Goal: Task Accomplishment & Management: Use online tool/utility

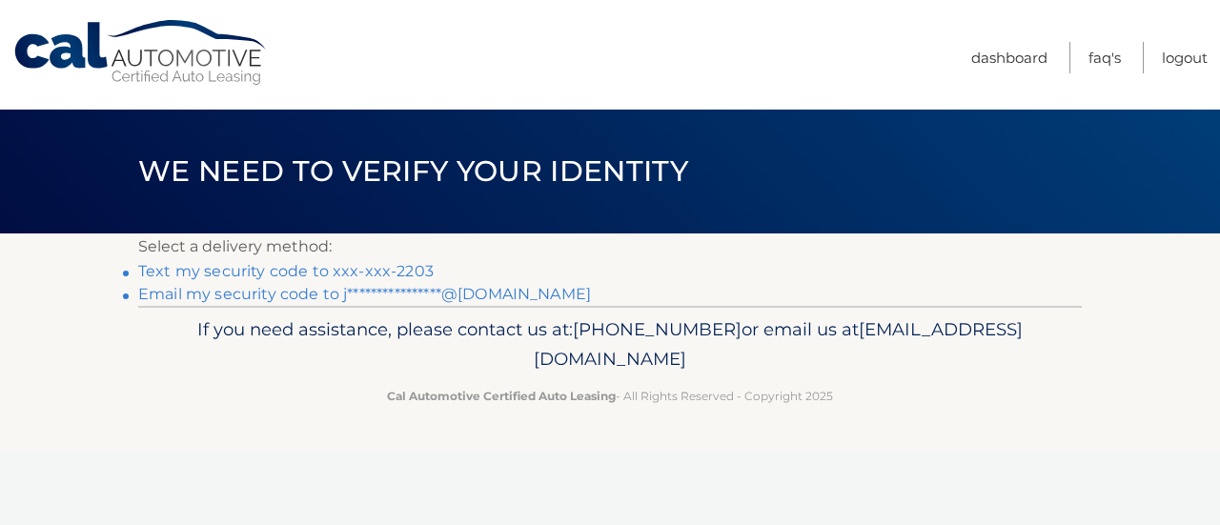
click at [325, 272] on link "Text my security code to xxx-xxx-2203" at bounding box center [285, 271] width 295 height 18
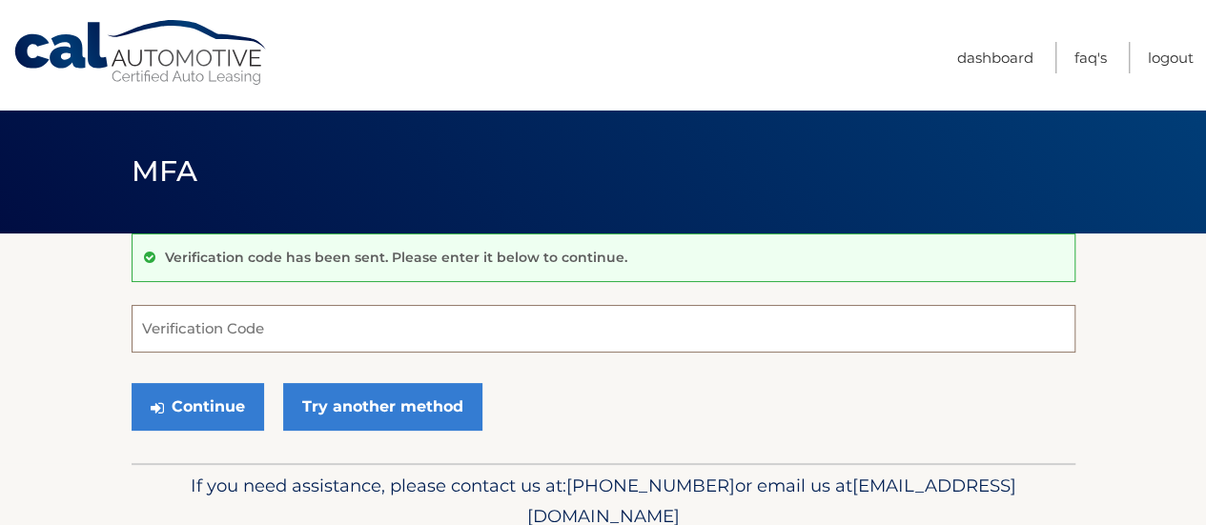
click at [294, 332] on input "Verification Code" at bounding box center [603, 329] width 943 height 48
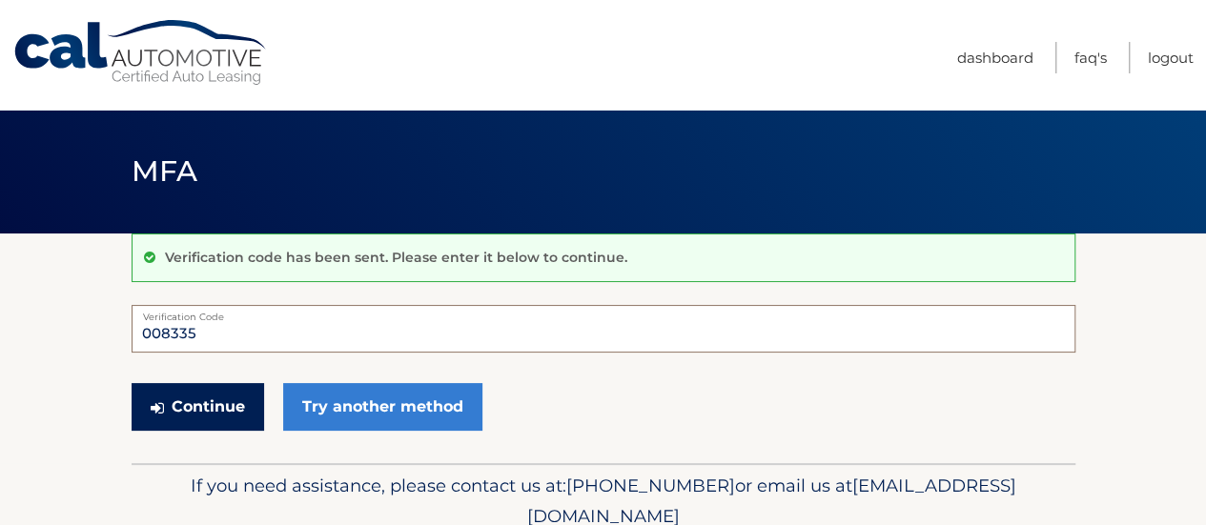
type input "008335"
click at [214, 415] on button "Continue" at bounding box center [198, 407] width 132 height 48
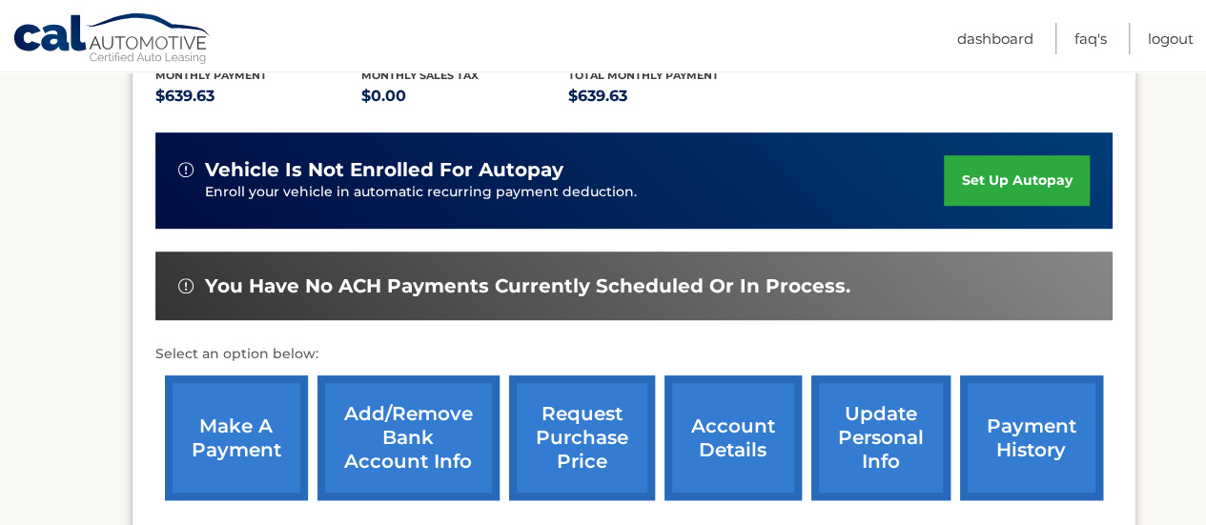
scroll to position [477, 0]
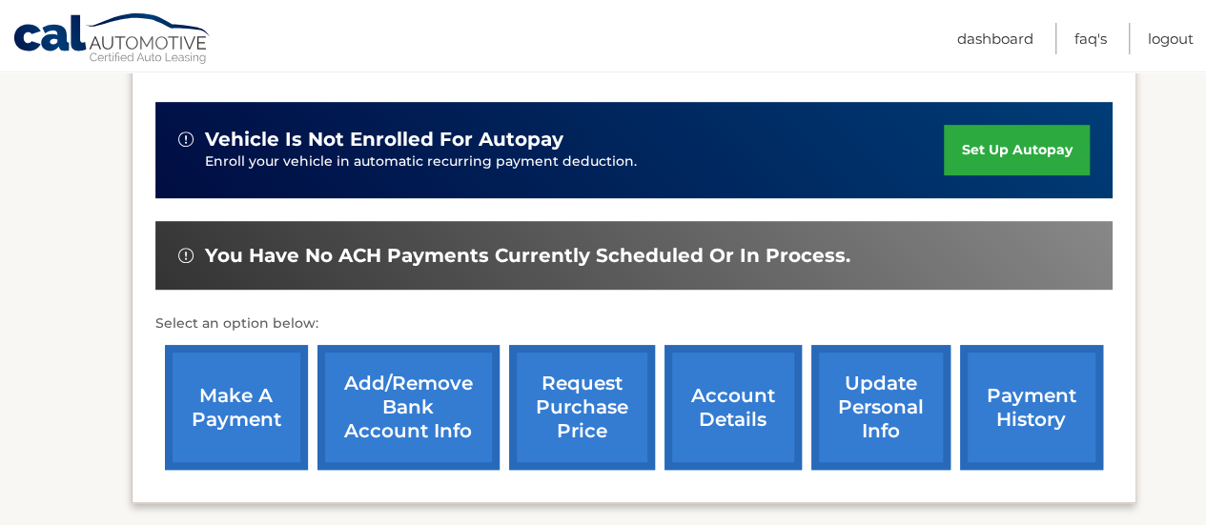
click at [224, 373] on link "make a payment" at bounding box center [236, 407] width 143 height 125
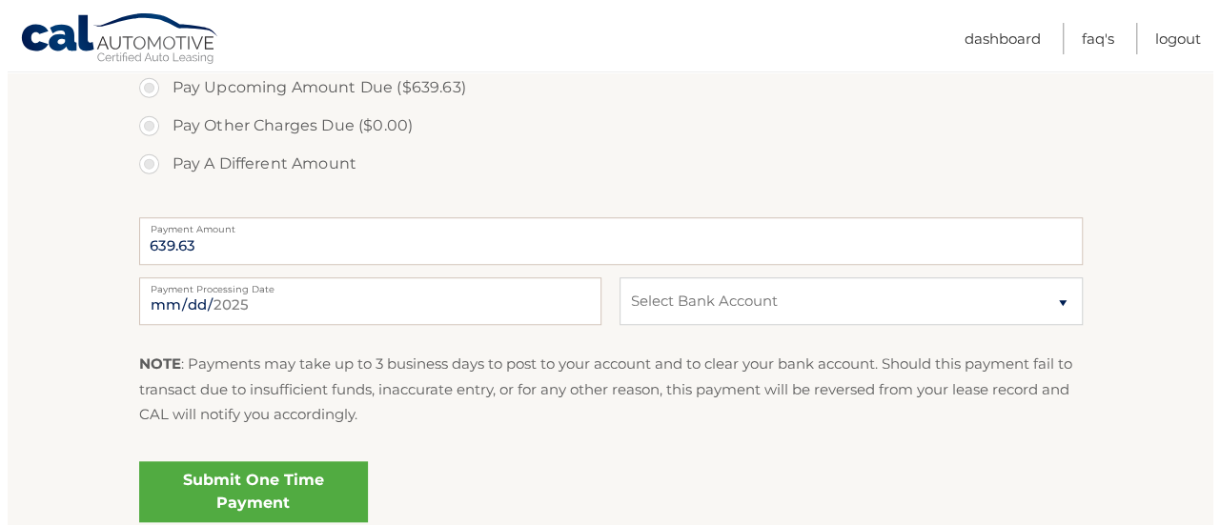
scroll to position [762, 0]
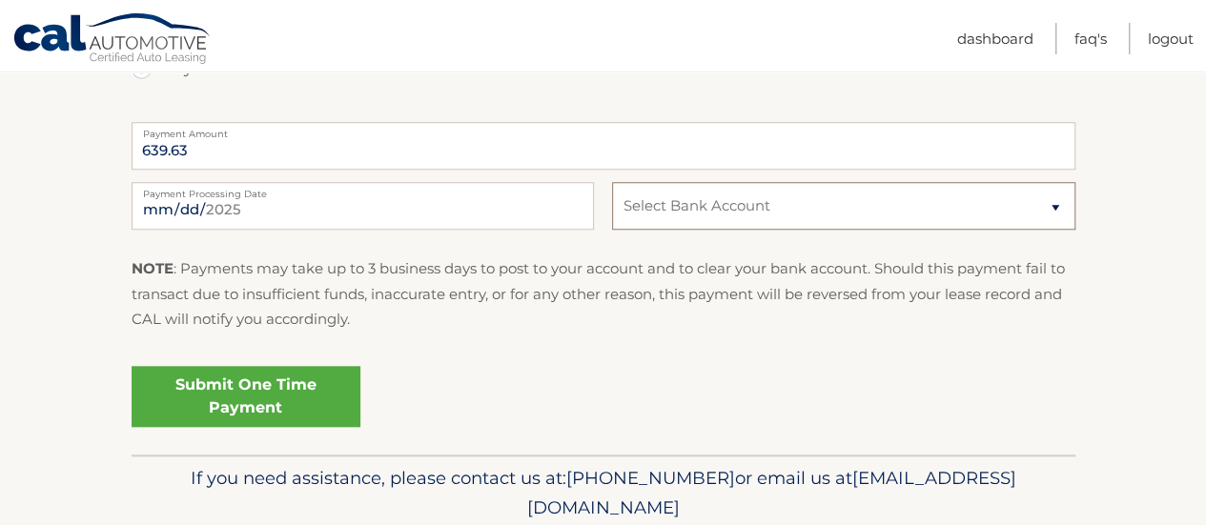
click at [689, 190] on select "Select Bank Account Checking JPMORGAN CHASE BANK, NA *****2627 Checking JPMORGA…" at bounding box center [843, 206] width 462 height 48
select select "YzhkZDM4NTUtNzNiMC00Nzg3LWFlODQtNjVlM2RmNmRmYzM4"
click at [612, 182] on select "Select Bank Account Checking JPMORGAN CHASE BANK, NA *****2627 Checking JPMORGA…" at bounding box center [843, 206] width 462 height 48
click at [297, 387] on link "Submit One Time Payment" at bounding box center [246, 396] width 229 height 61
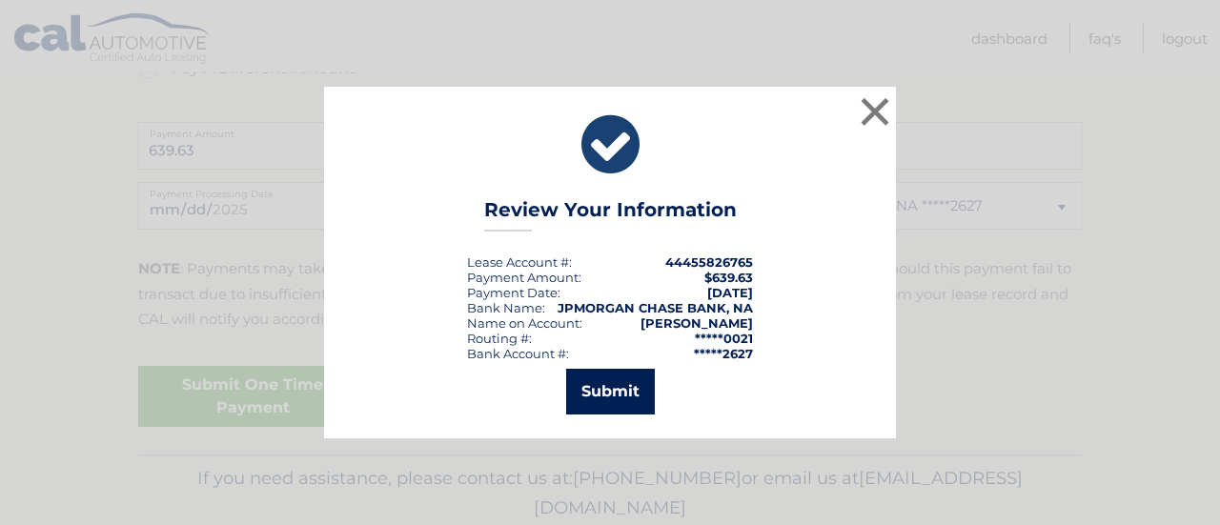
click at [616, 386] on button "Submit" at bounding box center [610, 392] width 89 height 46
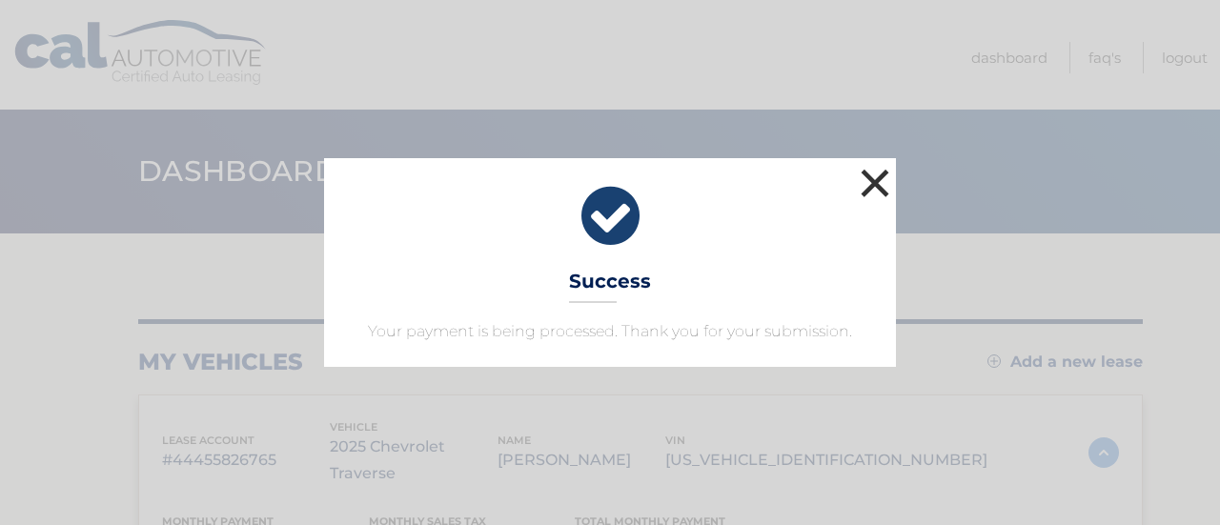
click at [867, 184] on button "×" at bounding box center [875, 183] width 38 height 38
